Goal: Transaction & Acquisition: Book appointment/travel/reservation

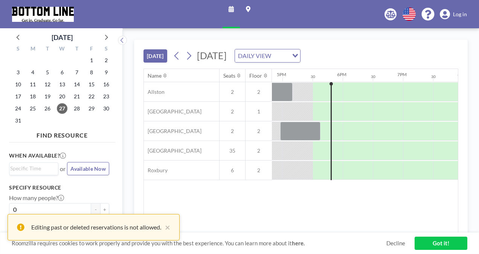
scroll to position [0, 1024]
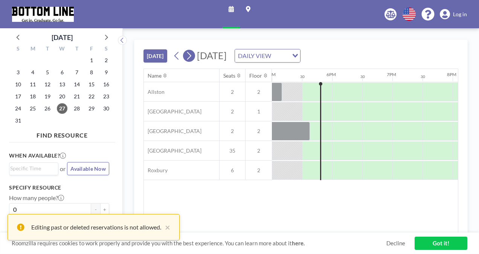
click at [191, 53] on icon at bounding box center [188, 55] width 7 height 11
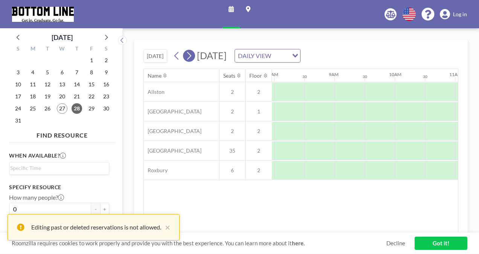
scroll to position [0, 482]
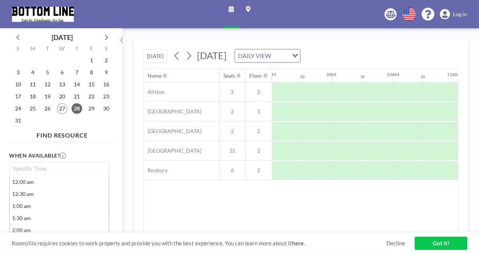
click at [84, 166] on input "Search for option" at bounding box center [57, 168] width 95 height 9
click at [77, 109] on span "28" at bounding box center [77, 108] width 11 height 11
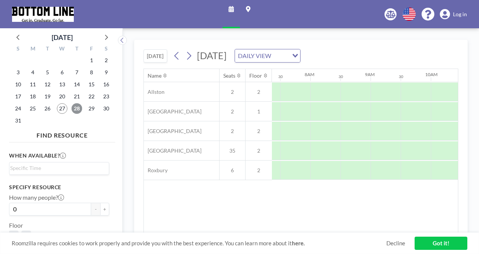
scroll to position [0, 452]
click at [63, 167] on input "Search for option" at bounding box center [57, 168] width 95 height 9
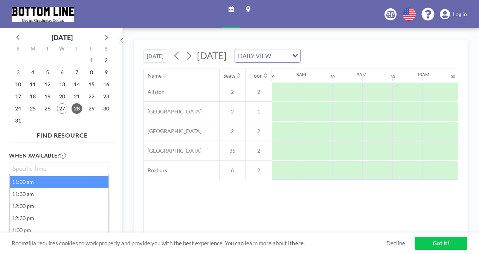
scroll to position [261, 0]
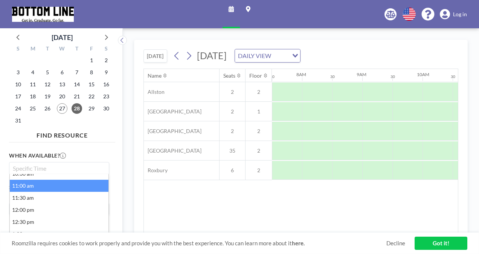
click at [37, 185] on li "11:00 am" at bounding box center [59, 186] width 99 height 12
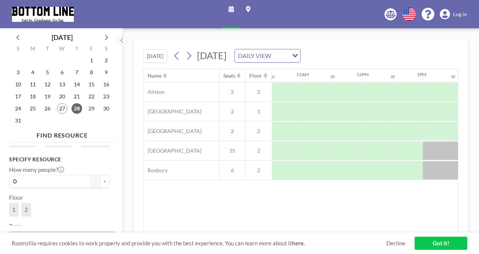
scroll to position [50, 0]
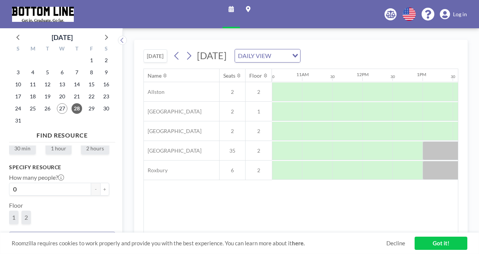
click at [56, 149] on label "1 hour" at bounding box center [59, 148] width 26 height 12
radio input "true"
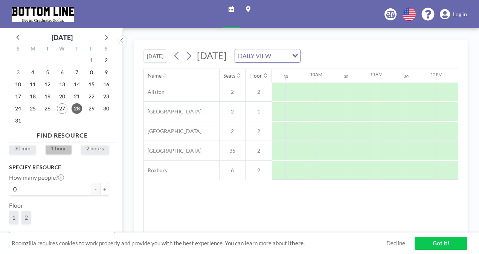
scroll to position [0, 633]
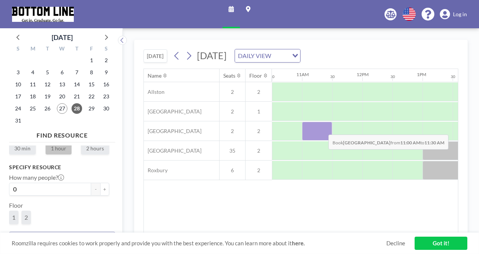
click at [322, 128] on div at bounding box center [317, 131] width 30 height 19
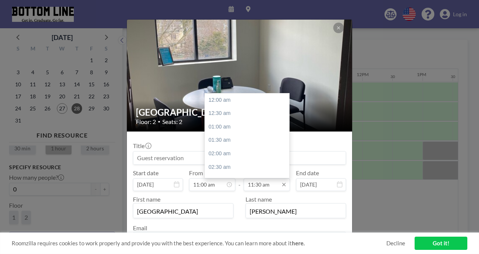
scroll to position [308, 0]
click at [284, 183] on icon at bounding box center [284, 185] width 6 height 6
click at [244, 112] on div "12:00 pm" at bounding box center [249, 114] width 88 height 14
type input "12:00 pm"
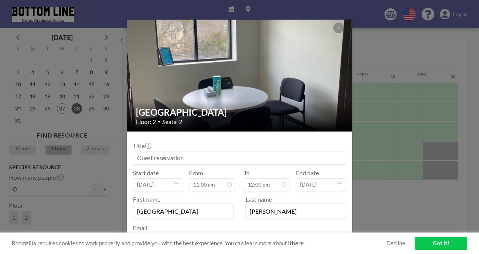
scroll to position [52, 0]
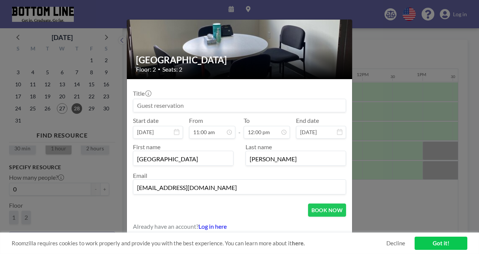
click at [395, 240] on link "Decline" at bounding box center [395, 243] width 19 height 7
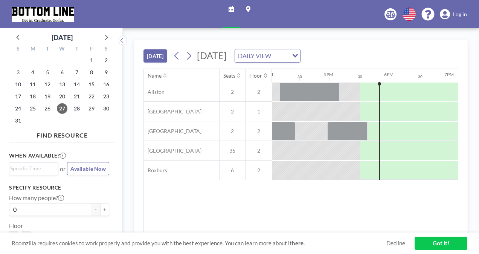
scroll to position [0, 1024]
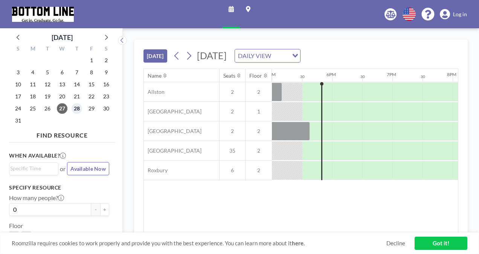
click at [78, 106] on span "28" at bounding box center [77, 108] width 11 height 11
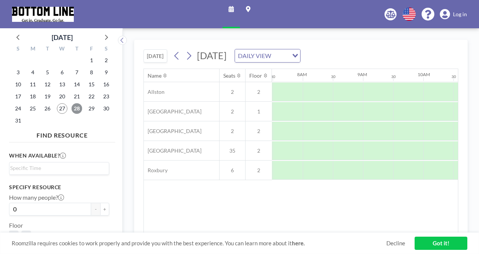
scroll to position [0, 452]
click at [49, 170] on input "Search for option" at bounding box center [57, 168] width 95 height 9
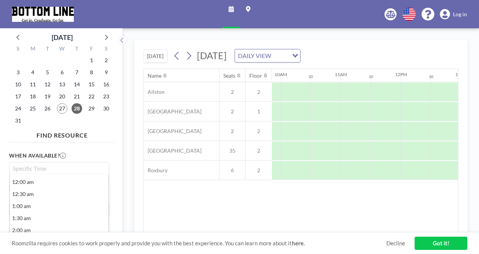
scroll to position [0, 632]
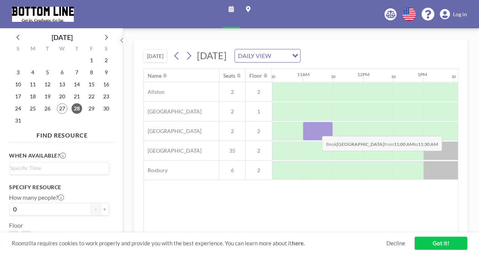
click at [316, 130] on div at bounding box center [318, 131] width 30 height 19
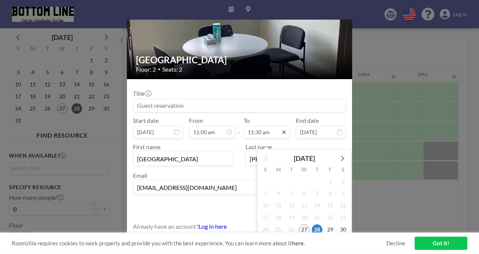
scroll to position [308, 0]
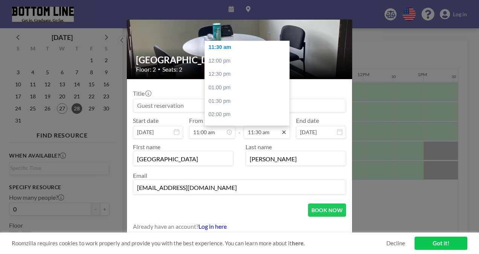
click at [283, 131] on icon at bounding box center [284, 132] width 6 height 6
click at [259, 60] on div "12:00 pm" at bounding box center [249, 61] width 88 height 14
type input "12:00 pm"
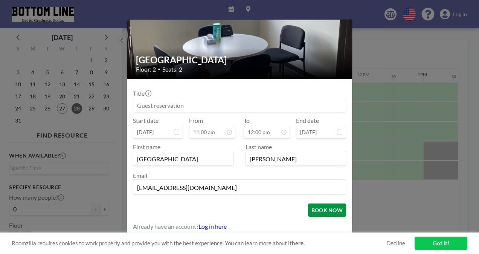
click at [325, 211] on button "BOOK NOW" at bounding box center [327, 209] width 38 height 13
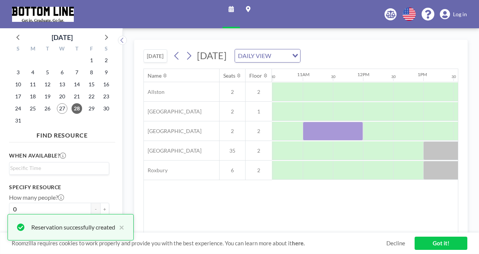
click at [430, 243] on link "Got it!" at bounding box center [441, 243] width 53 height 13
